Goal: Transaction & Acquisition: Purchase product/service

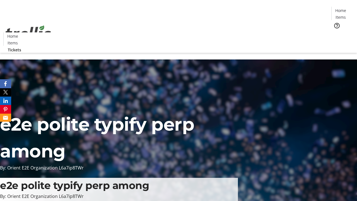
click at [336, 32] on span "Tickets" at bounding box center [342, 35] width 13 height 6
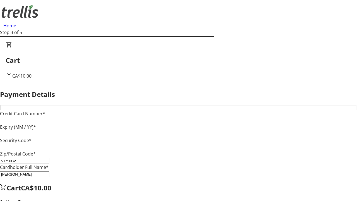
type input "V1Y 0C2"
